Goal: Check status: Check status

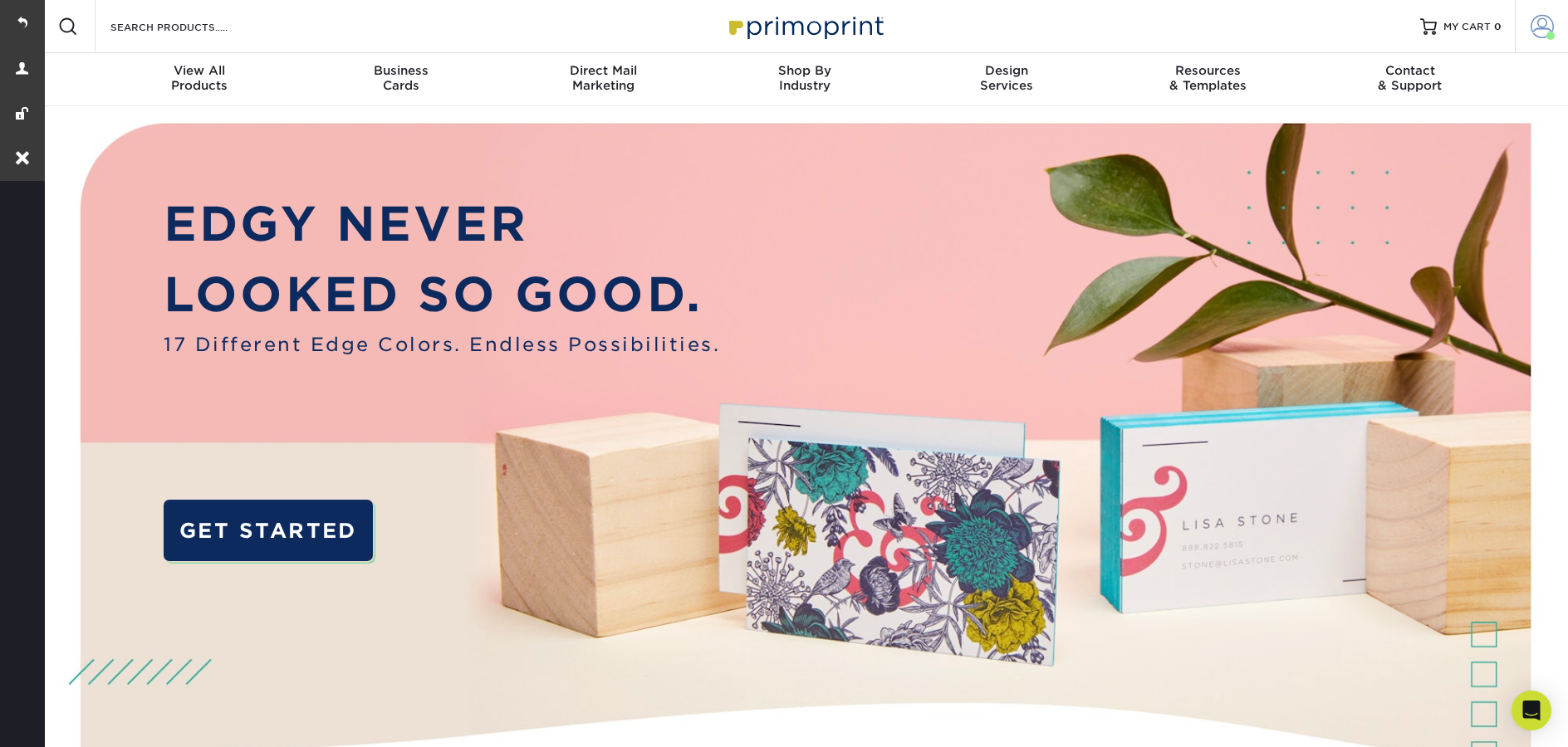
click at [1551, 37] on span at bounding box center [1551, 36] width 9 height 9
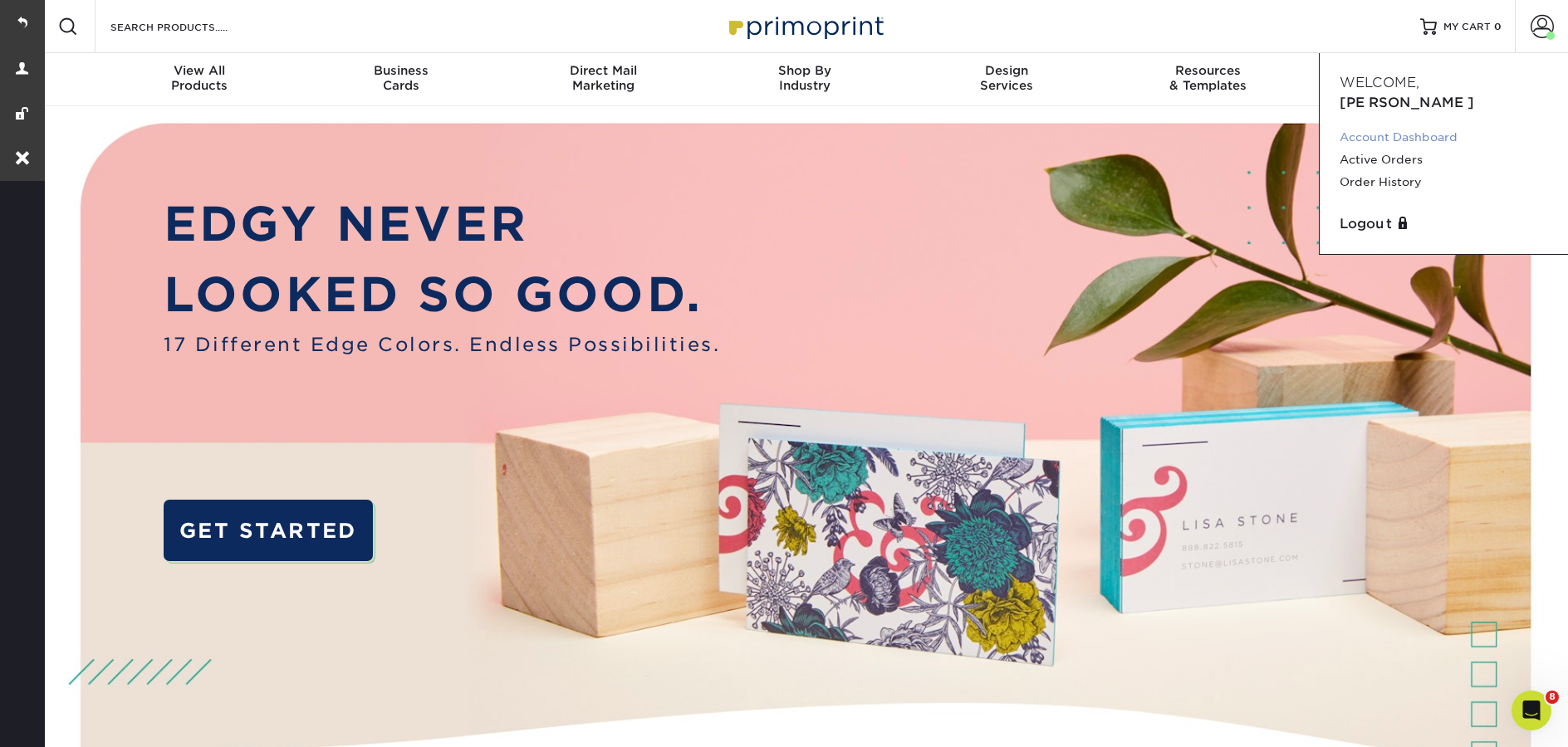
click at [1395, 126] on link "Account Dashboard" at bounding box center [1444, 138] width 209 height 22
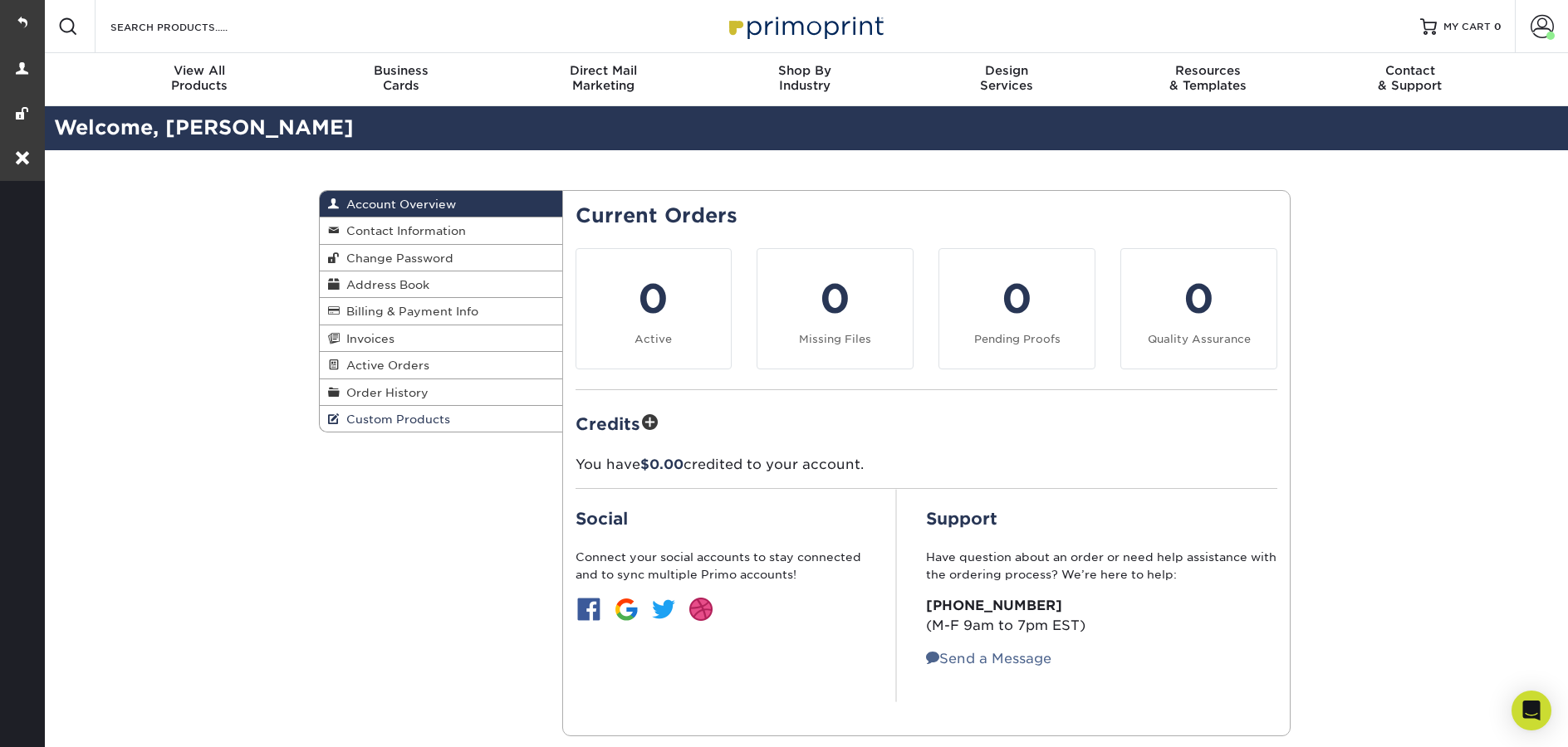
click at [386, 429] on link "Custom Products" at bounding box center [441, 419] width 243 height 26
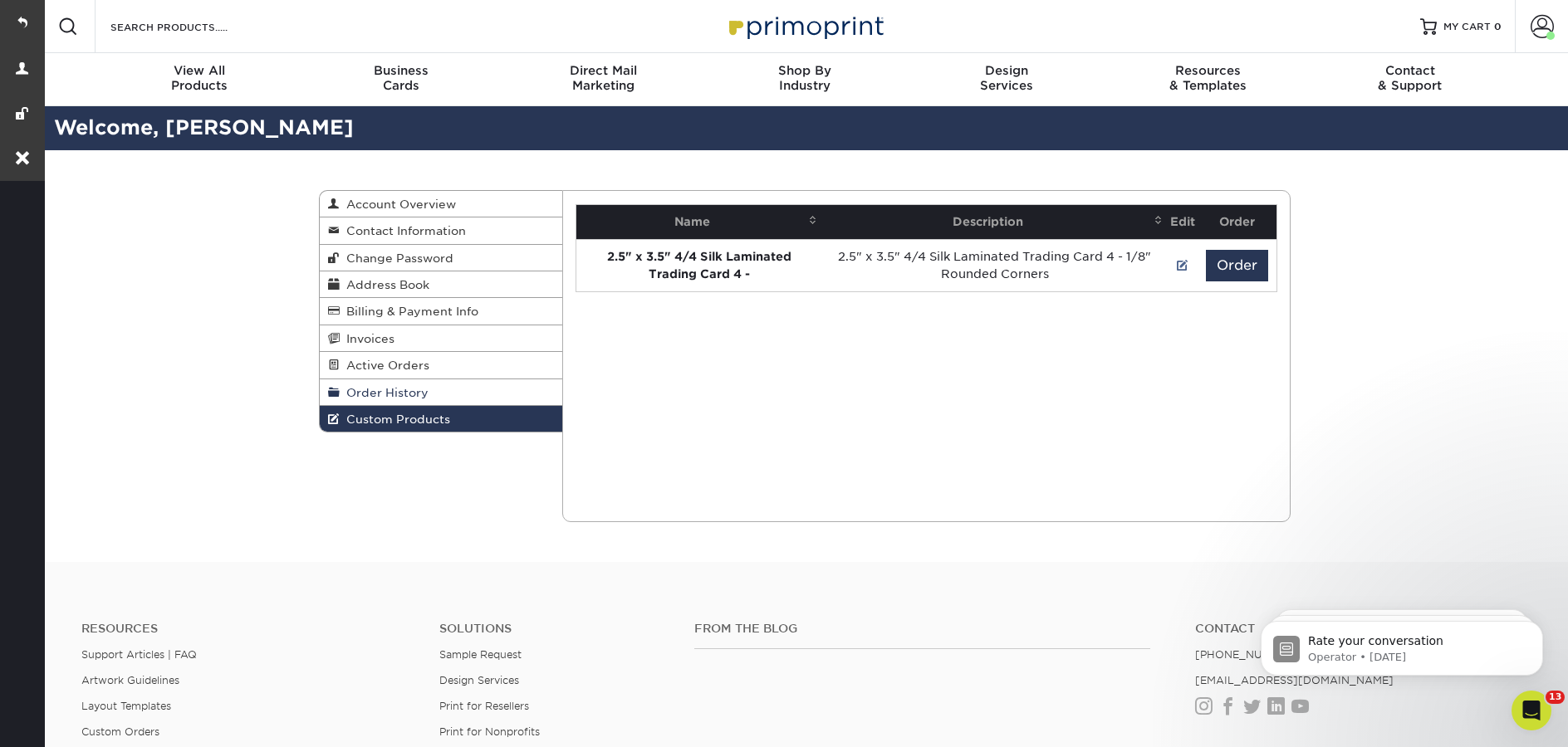
click at [363, 399] on span "Order History" at bounding box center [384, 393] width 89 height 14
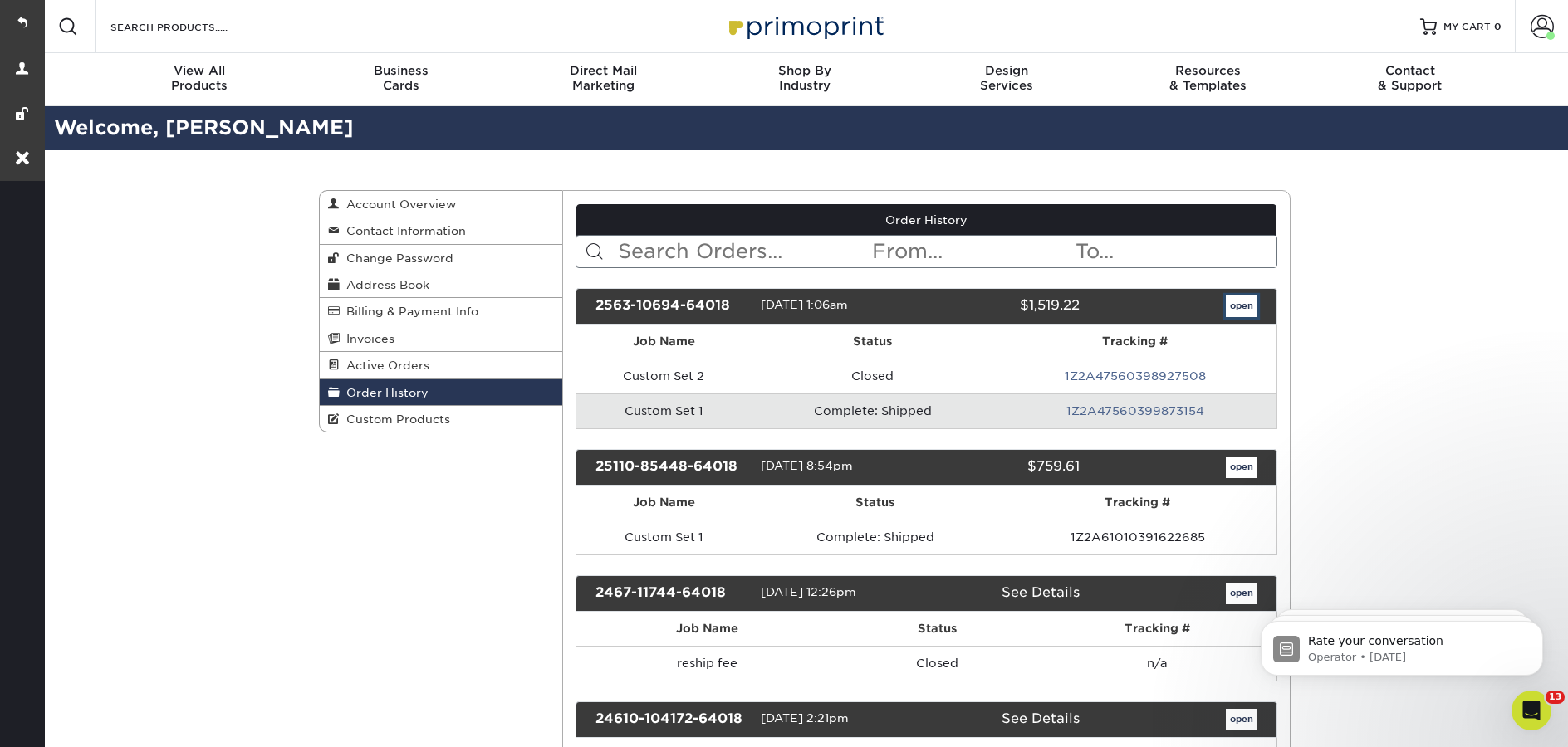
click at [1231, 310] on link "open" at bounding box center [1241, 306] width 32 height 21
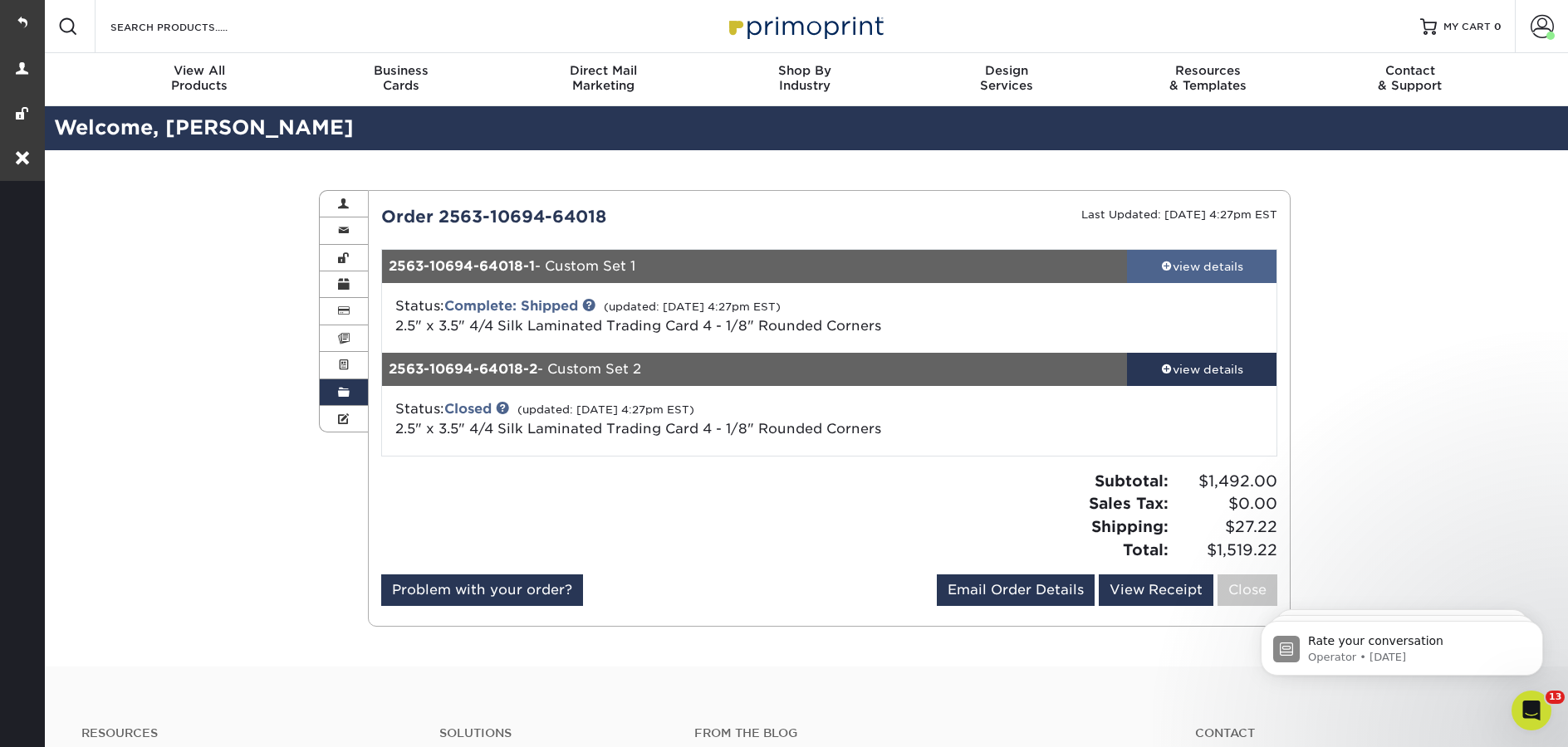
click at [1185, 275] on link "view details" at bounding box center [1201, 266] width 150 height 33
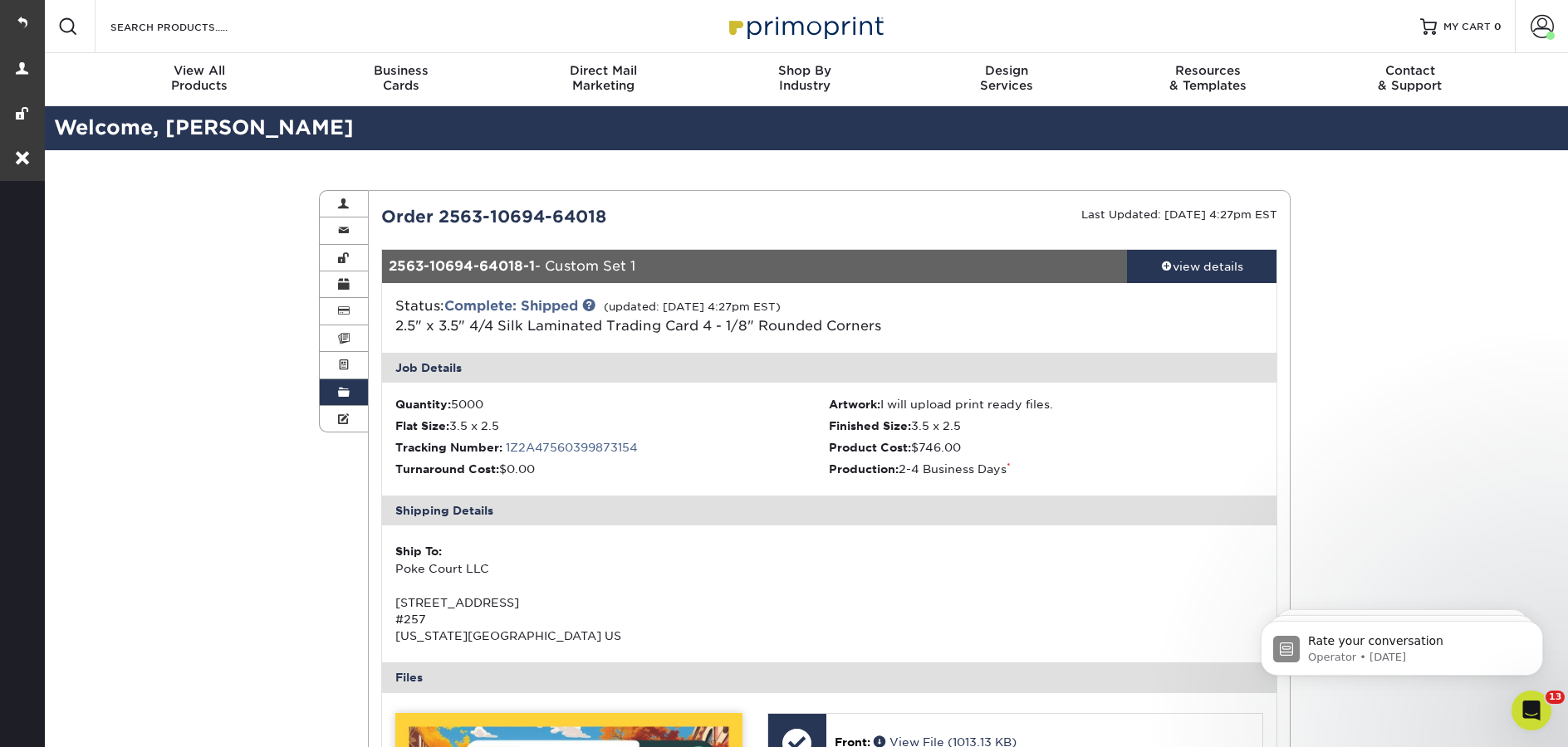
click at [412, 573] on div "Ship To: Poke Court LLC 413 W 14th Street #257 New York, NY 10114 US" at bounding box center [612, 593] width 434 height 102
drag, startPoint x: 396, startPoint y: 569, endPoint x: 552, endPoint y: 630, distance: 167.5
click at [552, 630] on div "Ship To: Poke Court LLC 413 W 14th Street #257 New York, NY 10114 US" at bounding box center [612, 593] width 434 height 102
copy div "Poke Court LLC 413 W 14th Street #257 New York, NY 10114 US"
